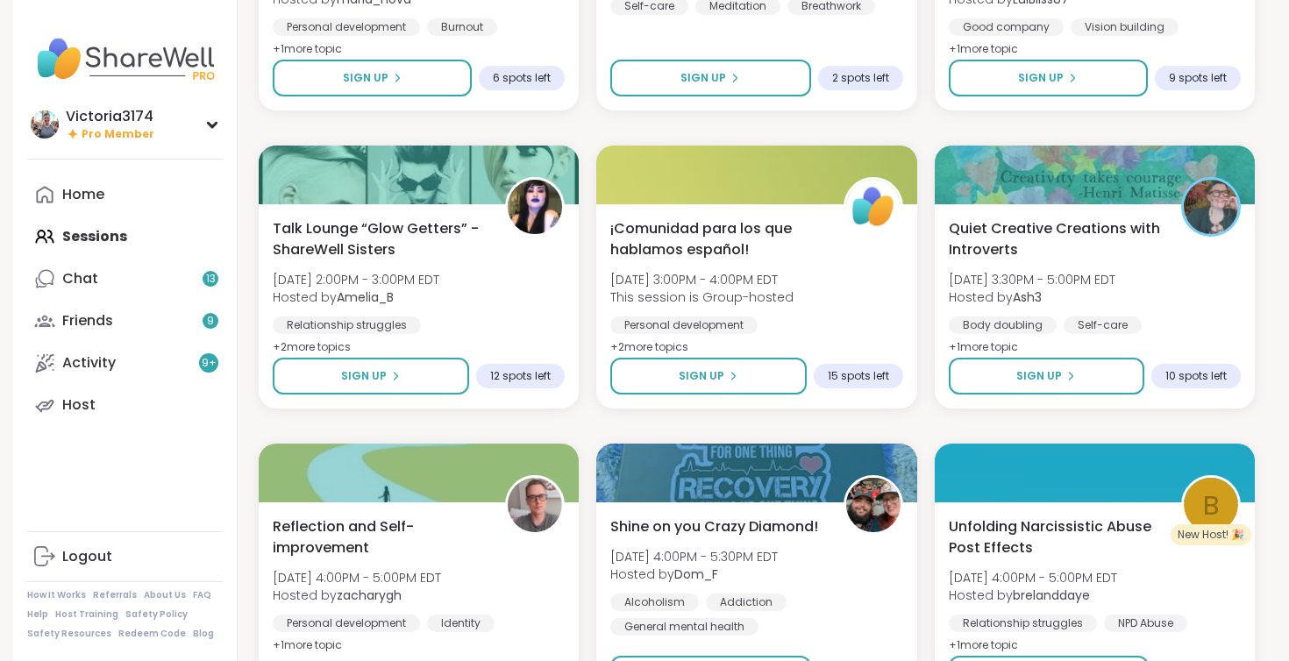
scroll to position [1316, 0]
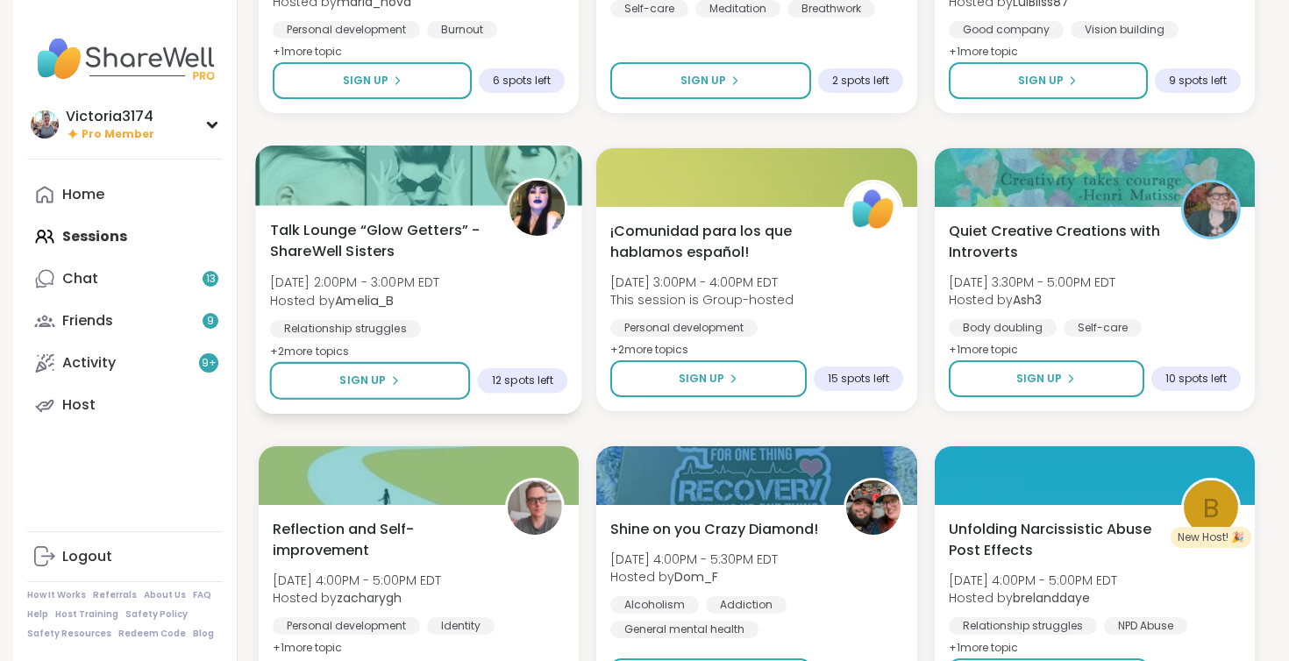
click at [359, 236] on span "Talk Lounge “Glow Getters” - ShareWell Sisters" at bounding box center [378, 240] width 217 height 43
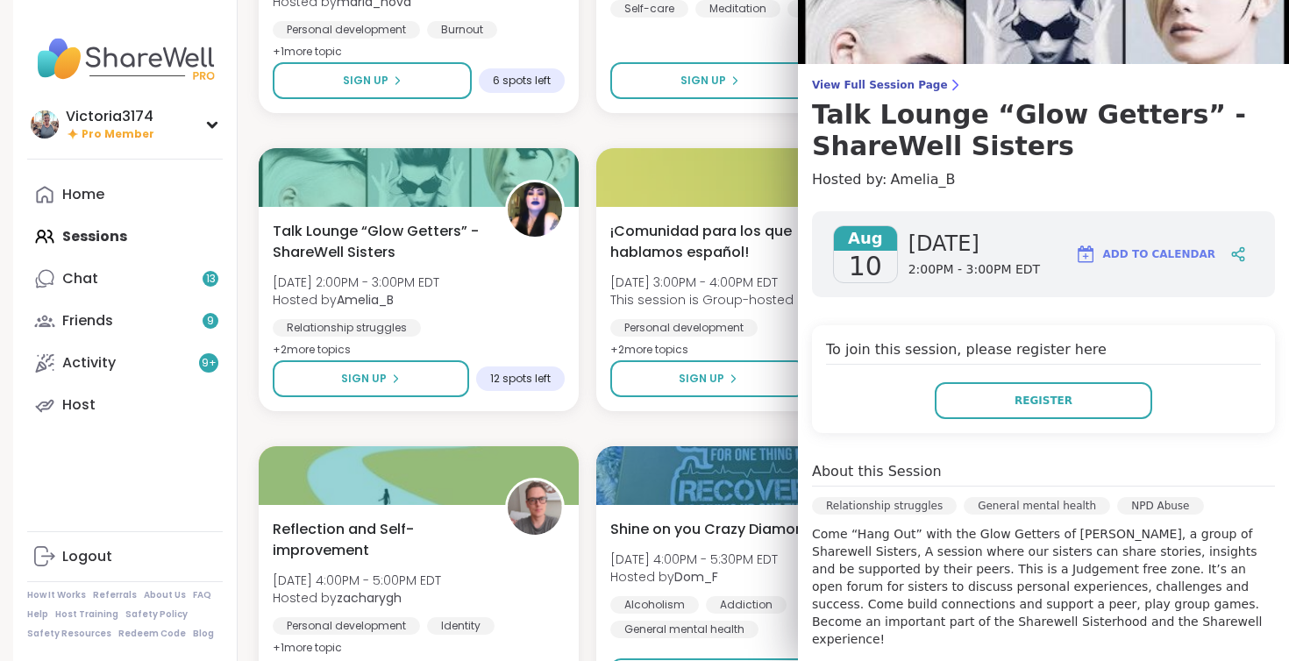
scroll to position [79, 0]
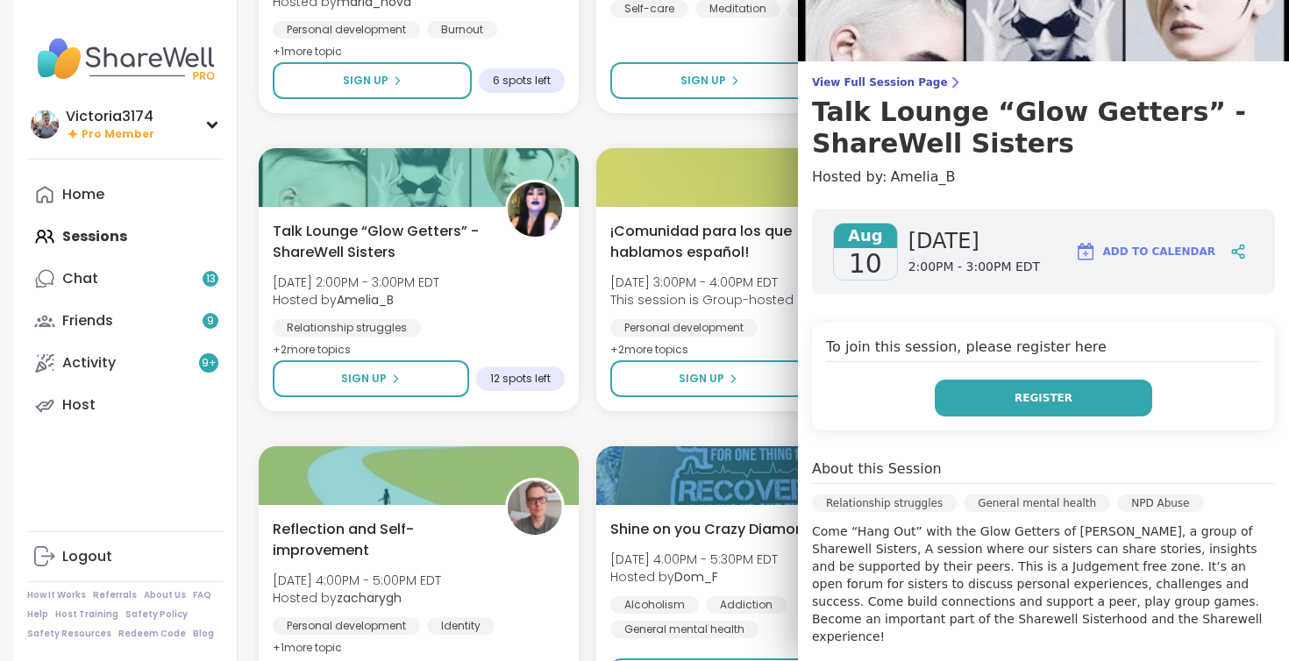
click at [1045, 399] on span "Register" at bounding box center [1043, 398] width 58 height 16
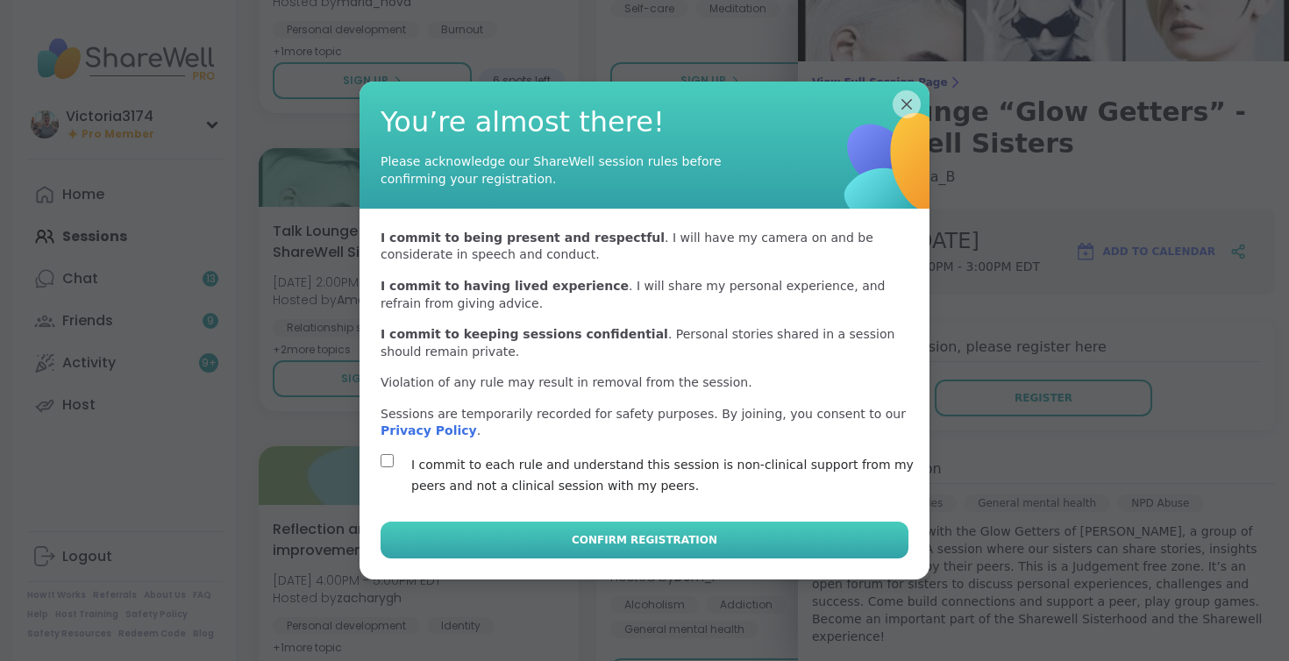
click at [504, 531] on button "Confirm Registration" at bounding box center [645, 540] width 528 height 37
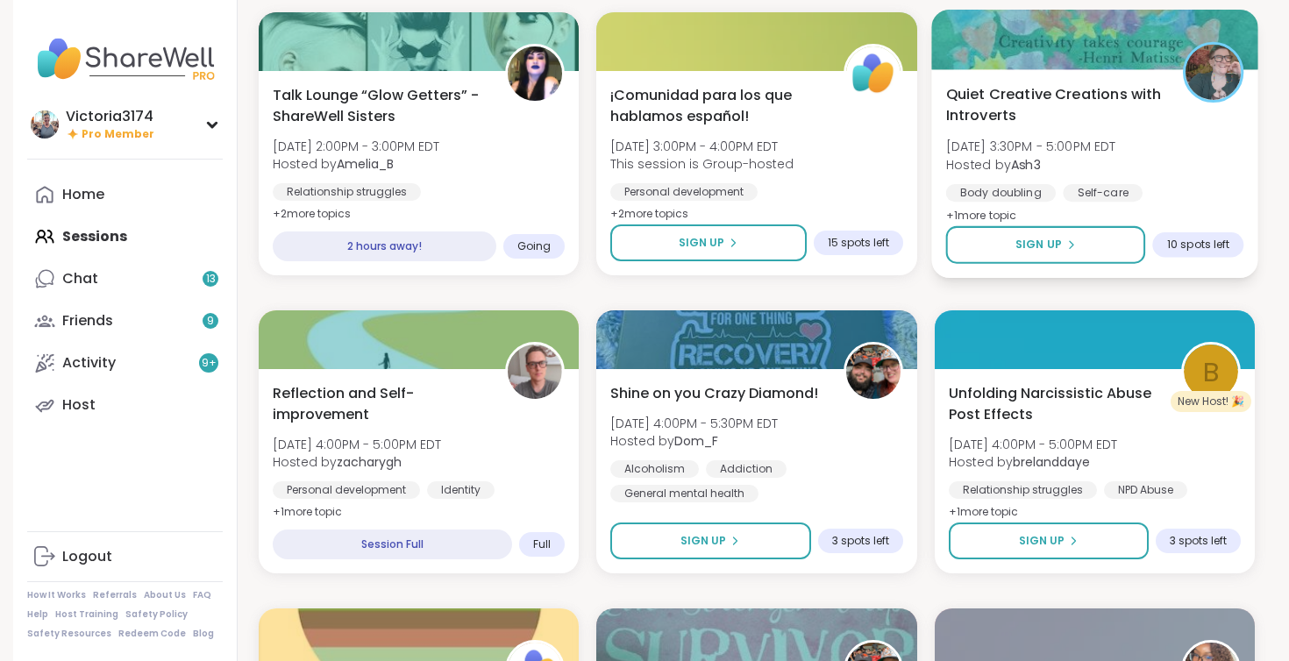
scroll to position [1454, 0]
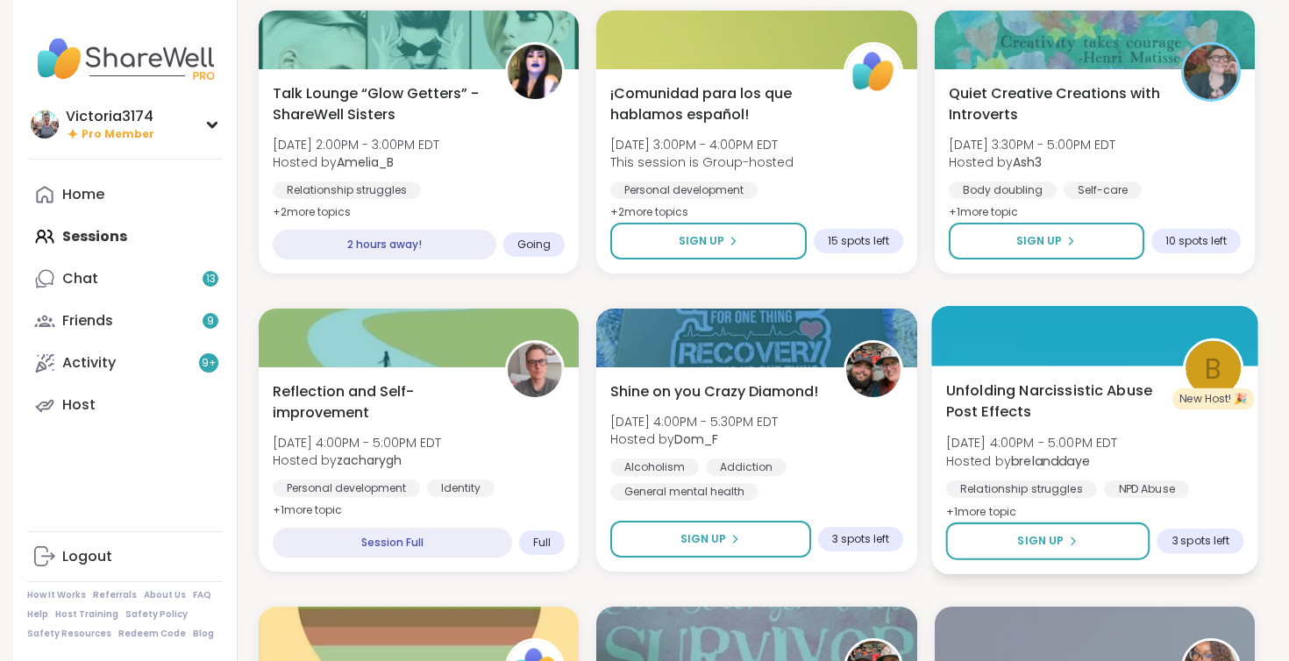
click at [1030, 437] on span "[DATE] 4:00PM - 5:00PM EDT" at bounding box center [1031, 443] width 172 height 18
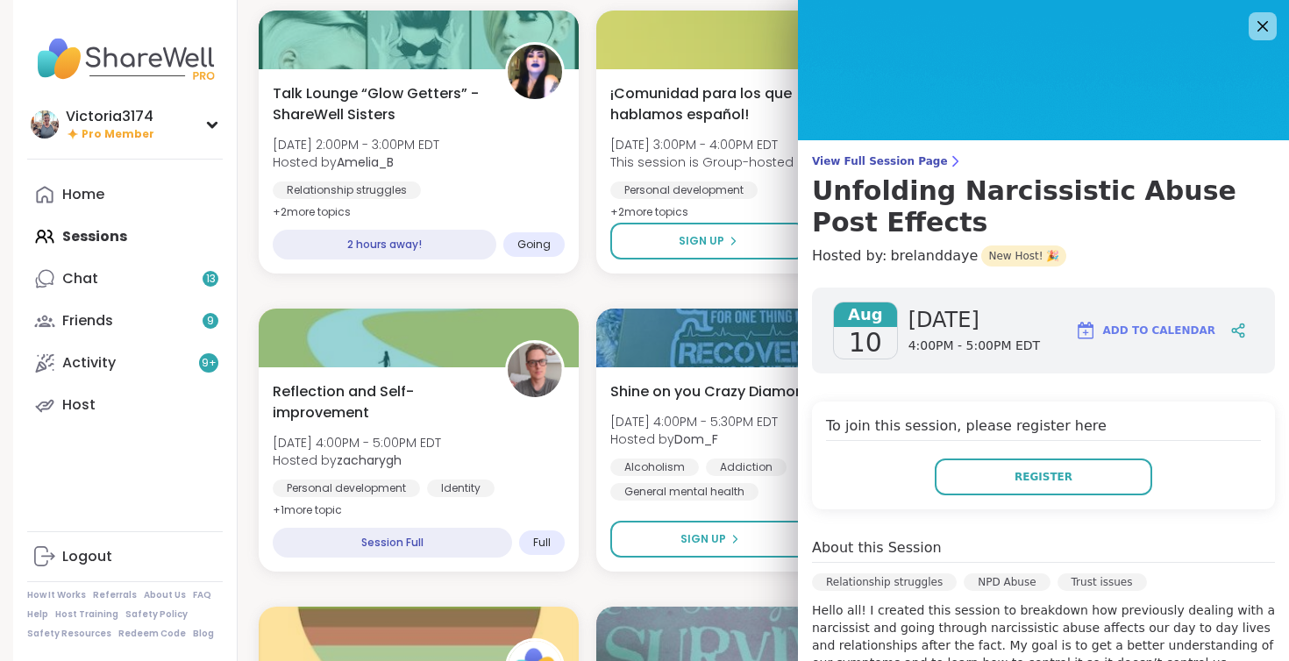
scroll to position [0, 0]
click at [1005, 478] on button "Register" at bounding box center [1043, 477] width 217 height 37
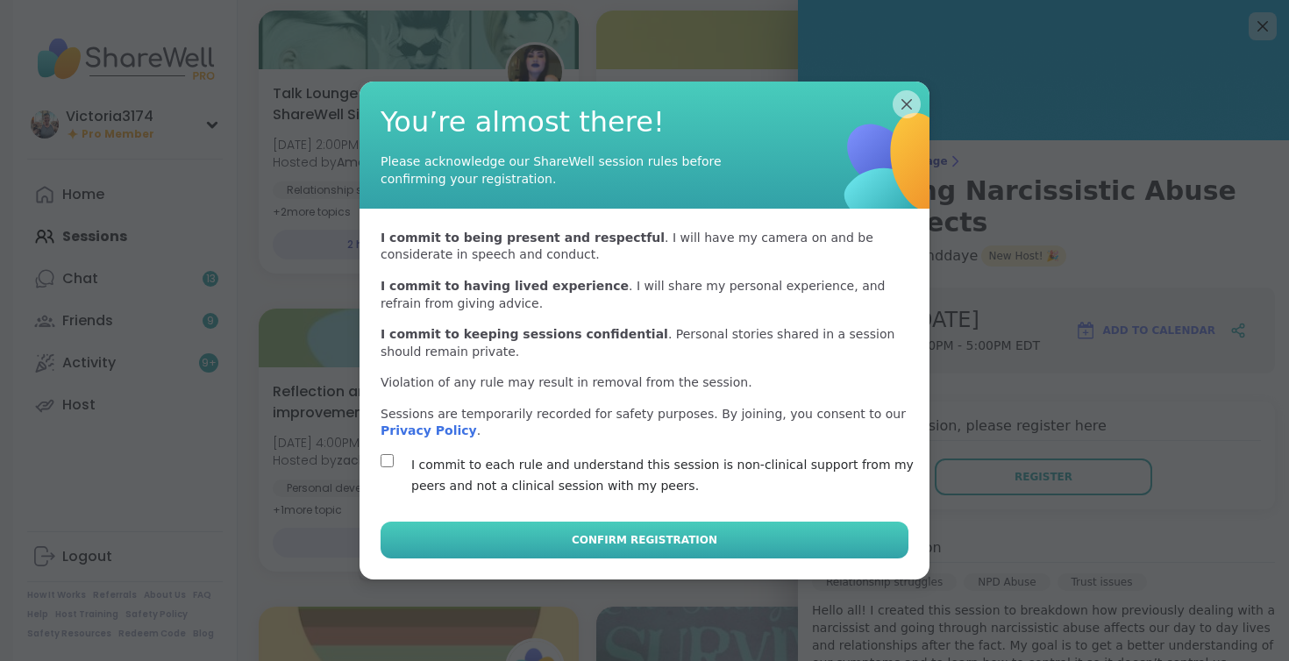
click at [418, 537] on button "Confirm Registration" at bounding box center [645, 540] width 528 height 37
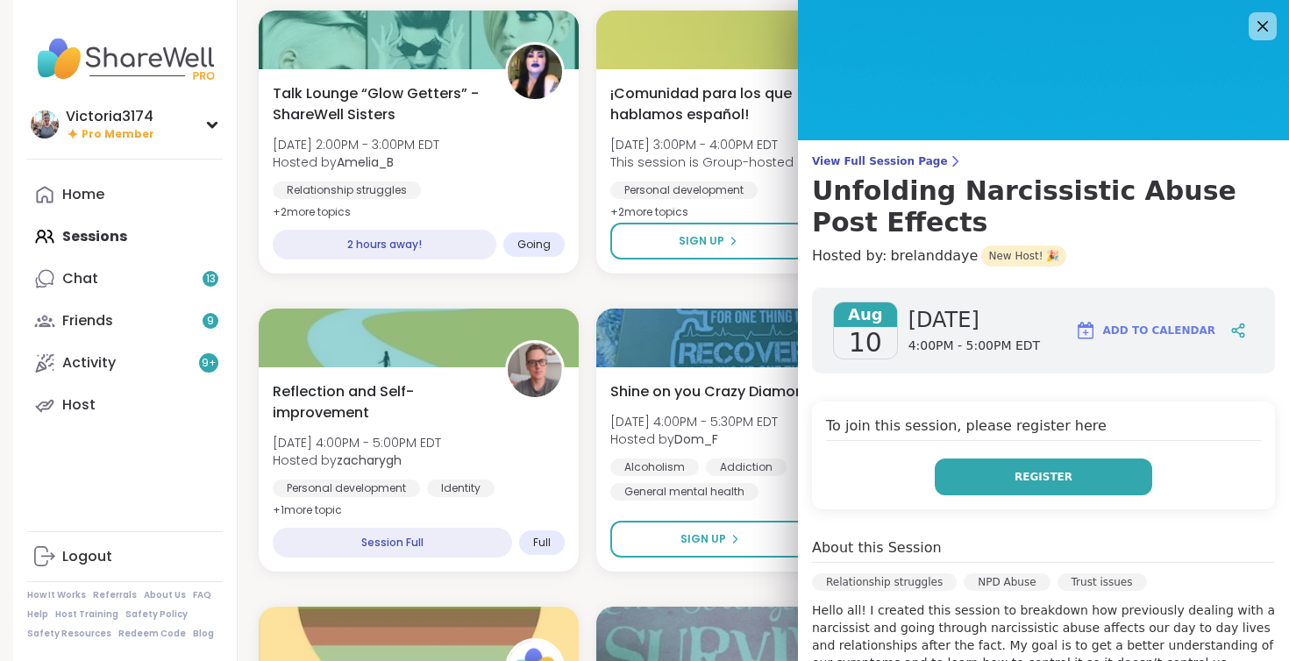
click at [1006, 476] on button "Register" at bounding box center [1043, 477] width 217 height 37
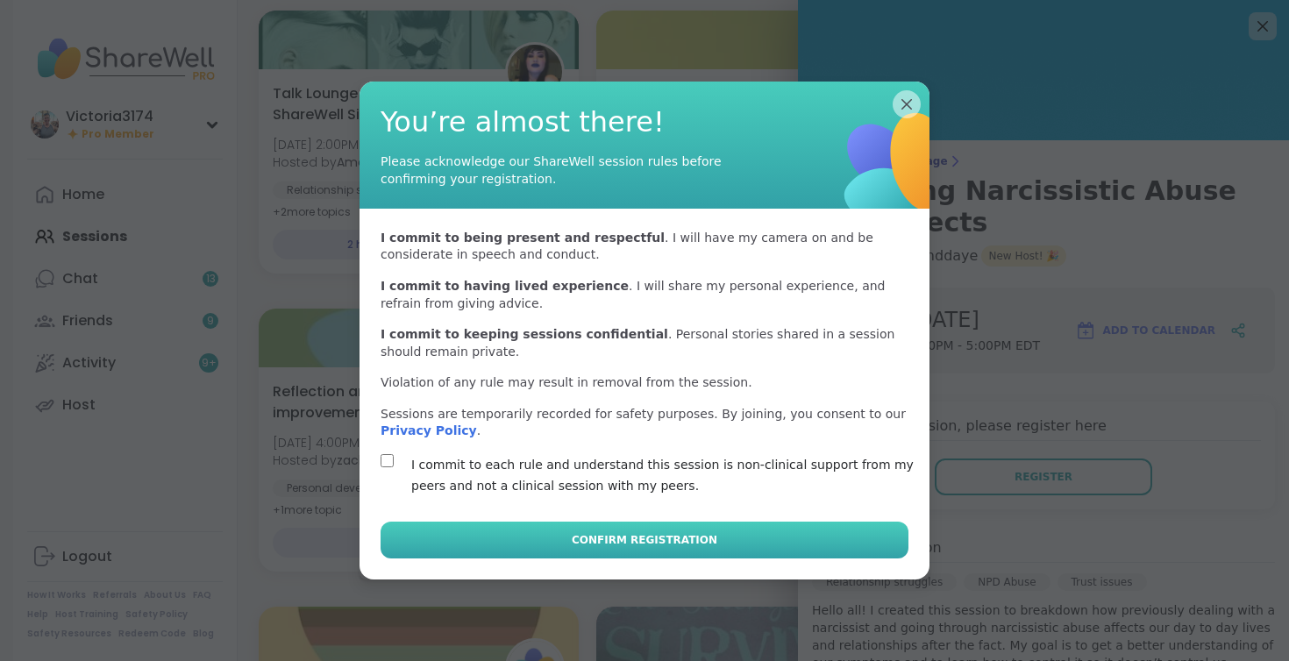
click at [432, 530] on button "Confirm Registration" at bounding box center [645, 540] width 528 height 37
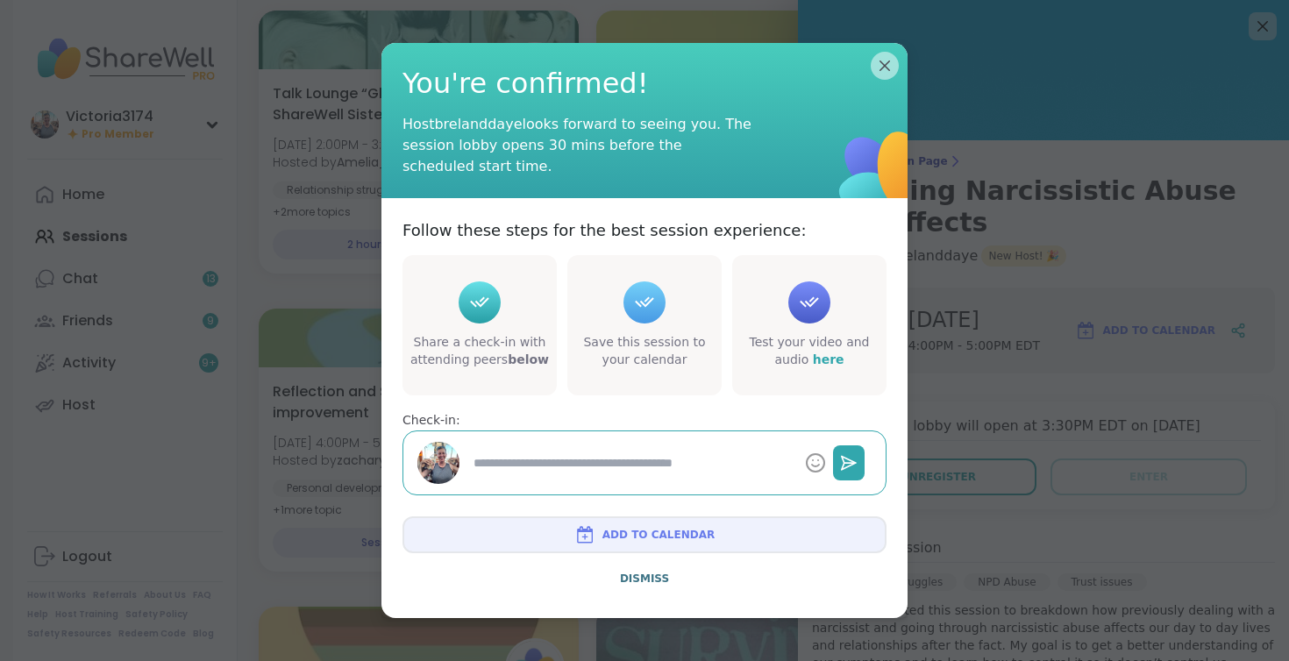
type textarea "*"
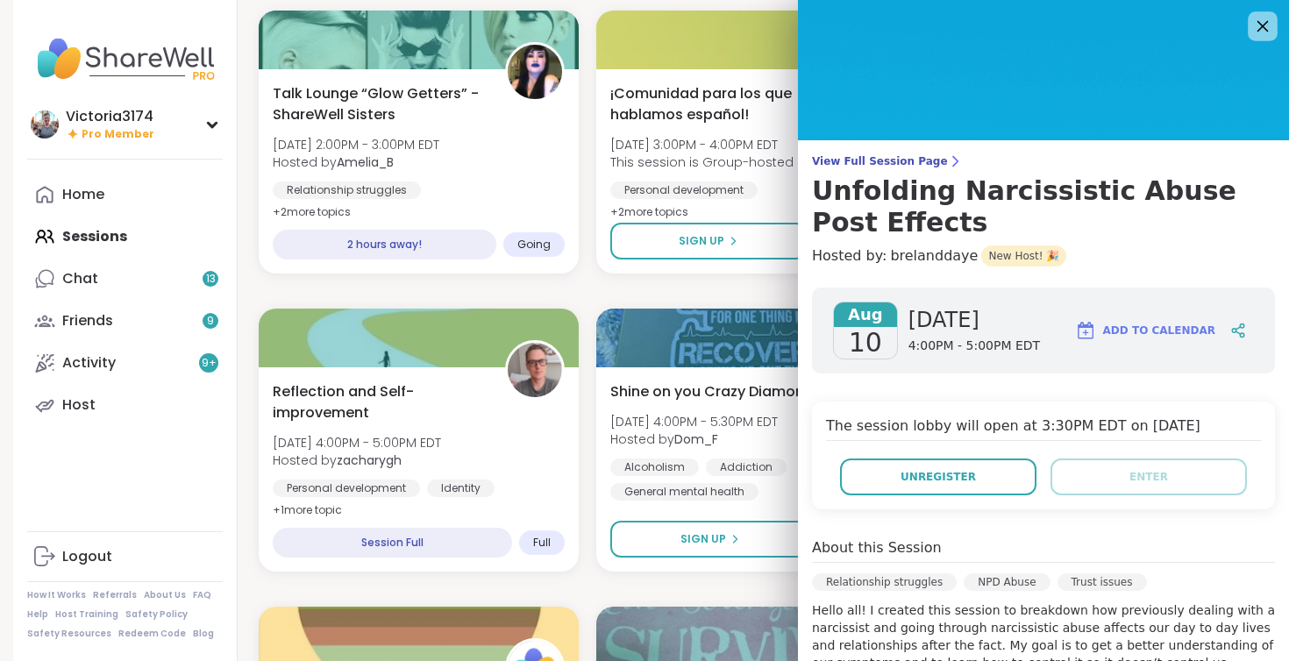
click at [1267, 18] on icon at bounding box center [1262, 26] width 22 height 22
